Goal: Information Seeking & Learning: Learn about a topic

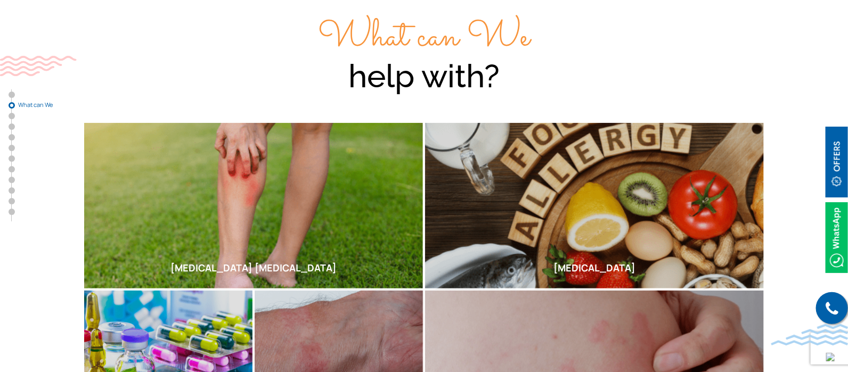
scroll to position [256, 0]
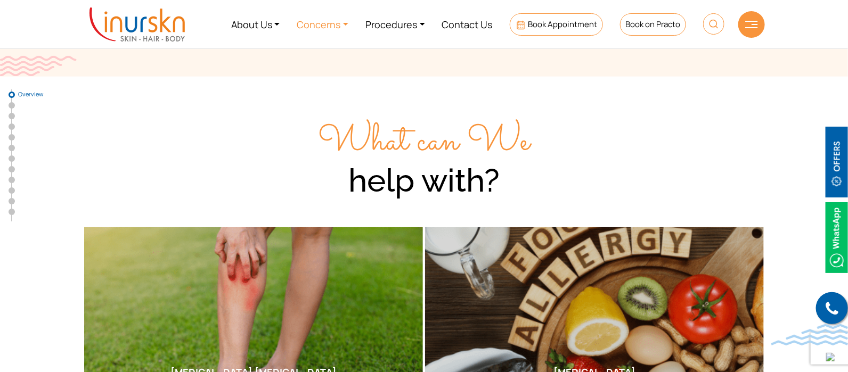
click at [344, 25] on link "Concerns" at bounding box center [322, 24] width 69 height 40
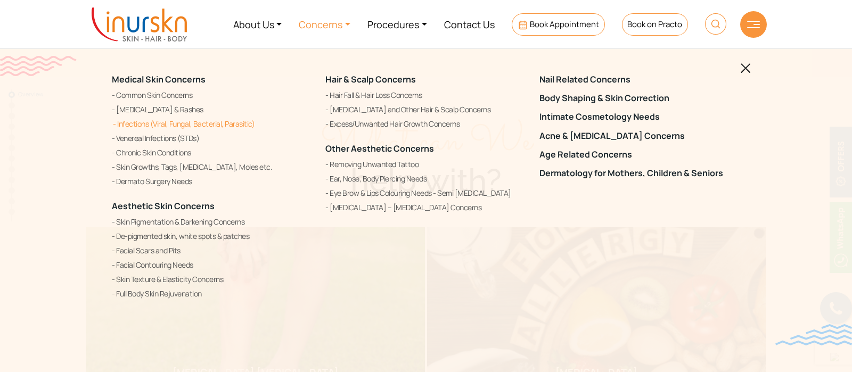
click at [167, 121] on link "Infections (Viral, Fungal, Bacterial, Parasitic)" at bounding box center [212, 124] width 201 height 13
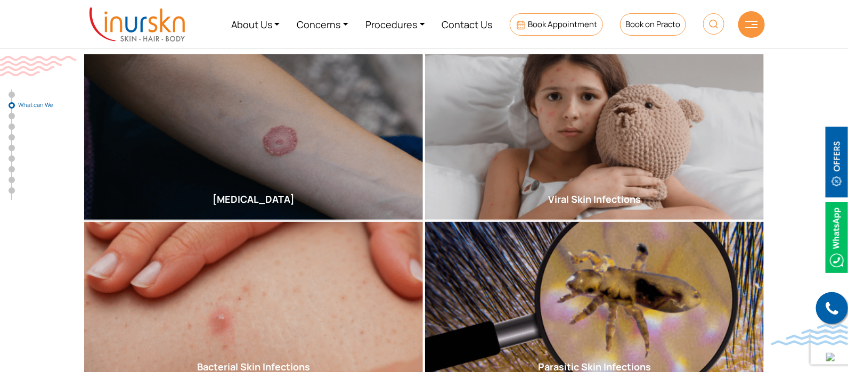
scroll to position [399, 0]
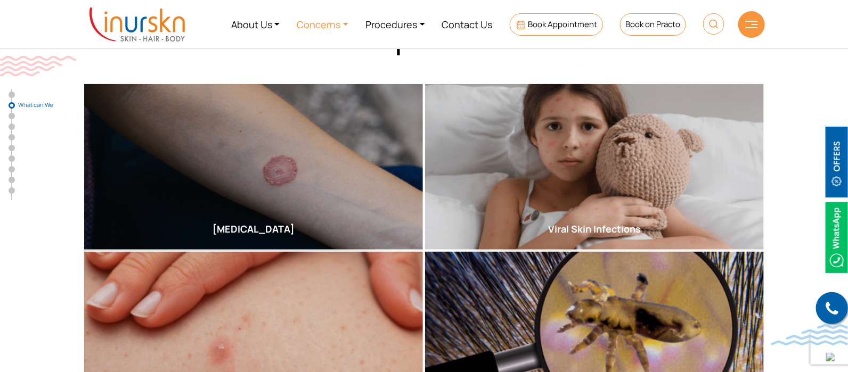
click at [349, 20] on link "Concerns" at bounding box center [322, 24] width 69 height 40
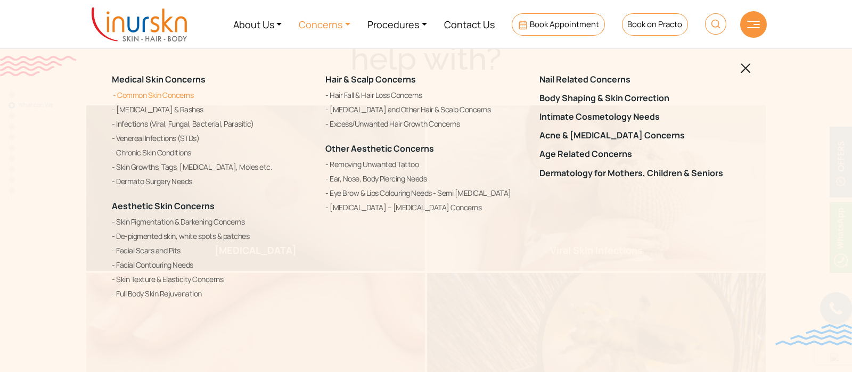
click at [159, 99] on link "Common Skin Concerns" at bounding box center [212, 95] width 201 height 13
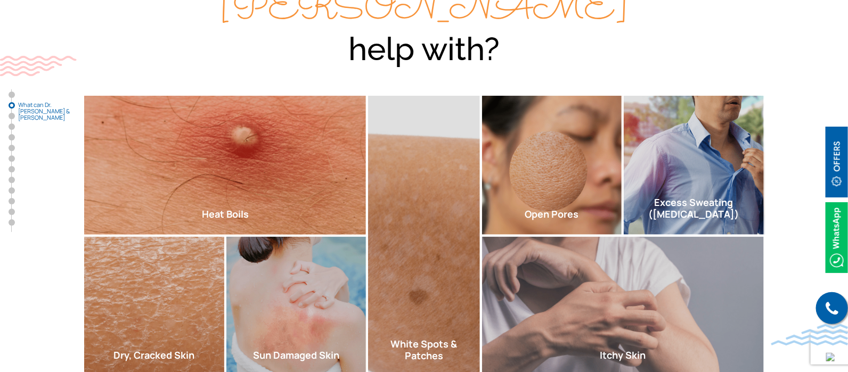
scroll to position [399, 0]
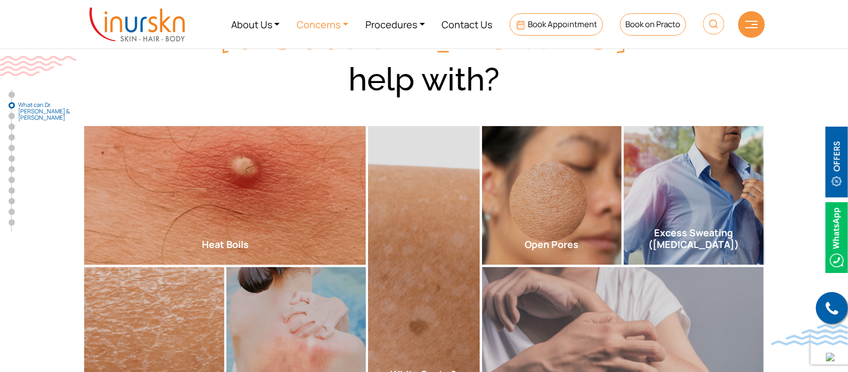
click at [322, 22] on link "Concerns" at bounding box center [322, 24] width 69 height 40
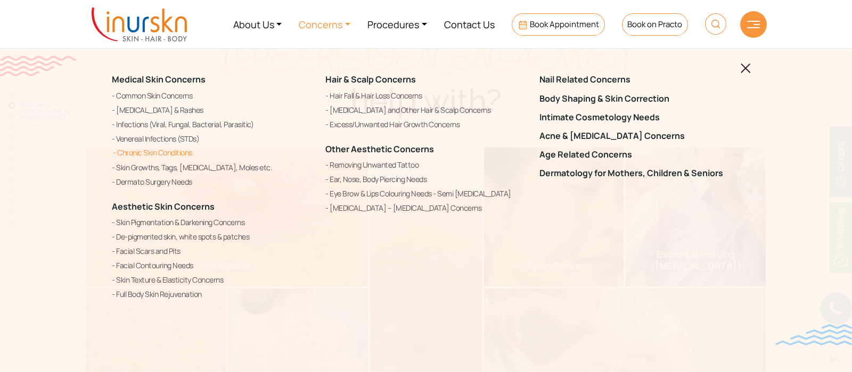
click at [170, 153] on link "Chronic Skin Conditions" at bounding box center [212, 152] width 201 height 13
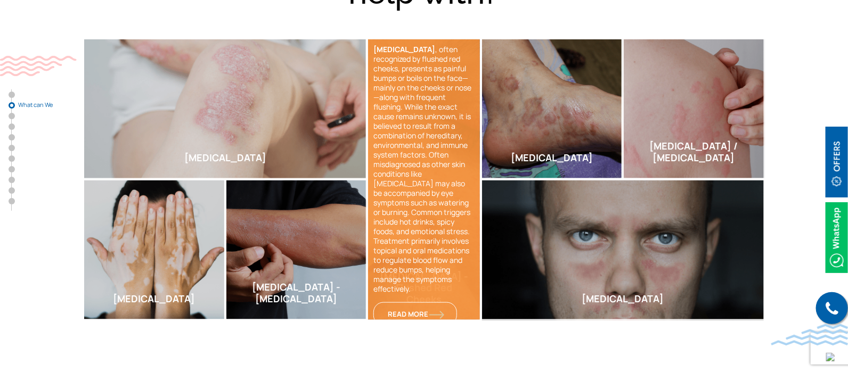
scroll to position [532, 0]
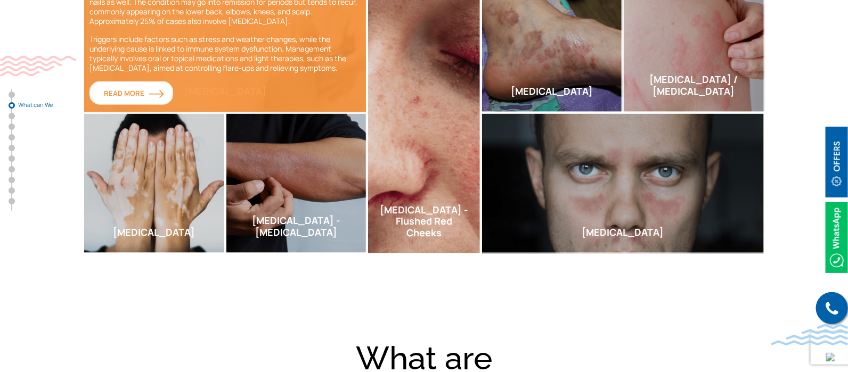
click at [156, 90] on img at bounding box center [156, 94] width 15 height 9
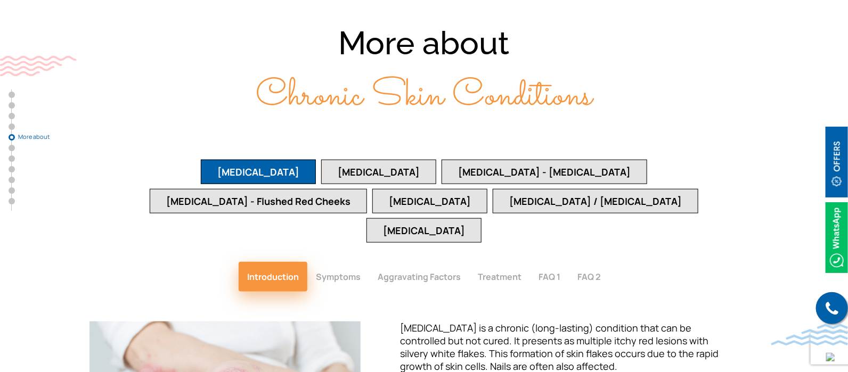
scroll to position [2092, 0]
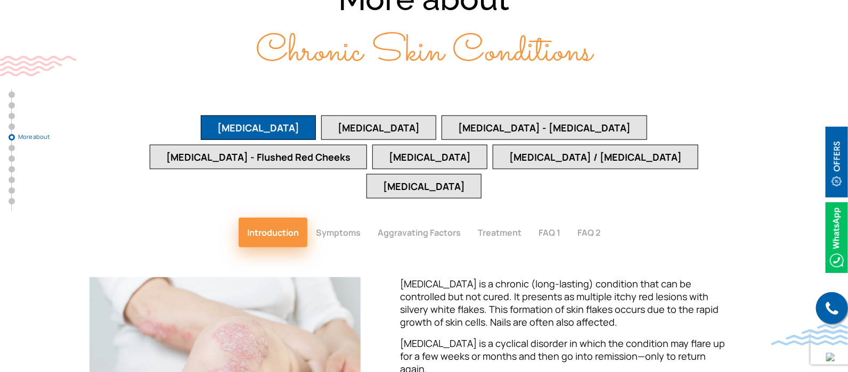
click at [442, 116] on button "Eczema - Atopic Dermatitis" at bounding box center [545, 128] width 206 height 25
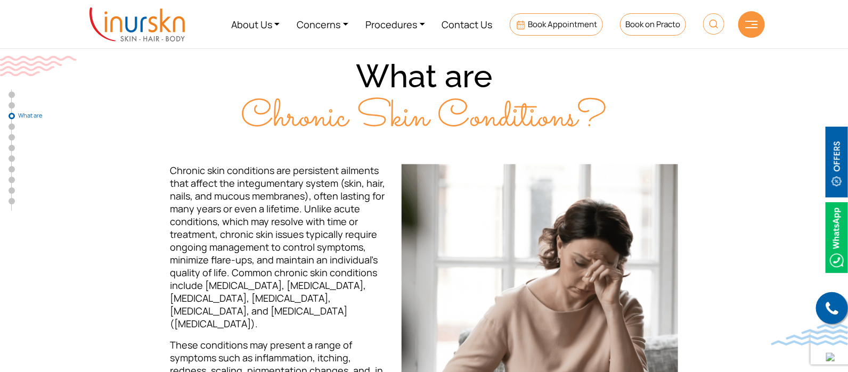
scroll to position [427, 0]
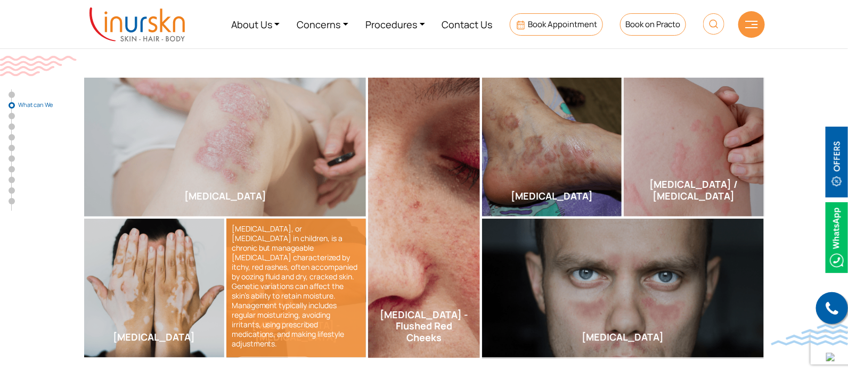
click at [282, 357] on link "Read More" at bounding box center [274, 368] width 84 height 23
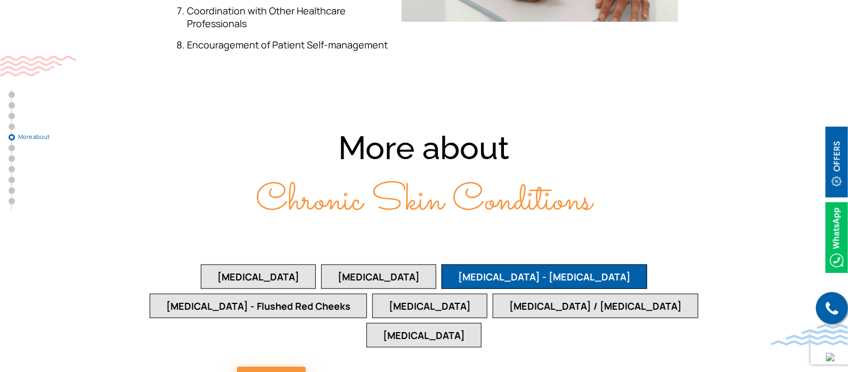
scroll to position [1958, 0]
